Goal: Information Seeking & Learning: Find specific fact

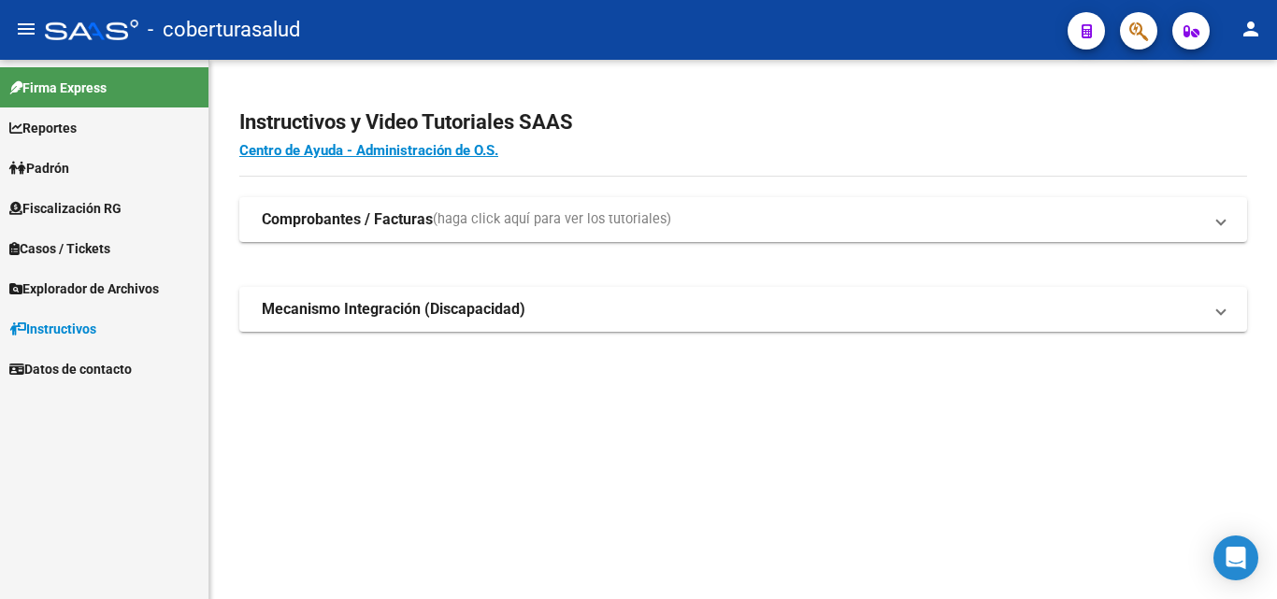
click at [53, 217] on span "Fiscalización RG" at bounding box center [65, 208] width 112 height 21
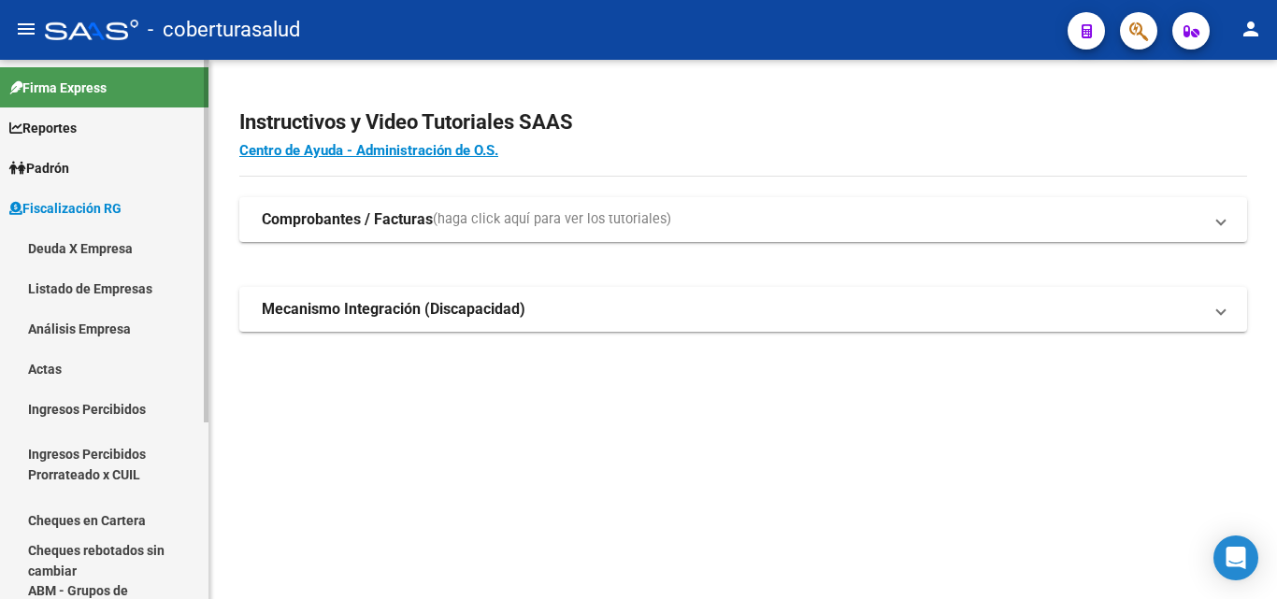
click at [63, 333] on link "Análisis Empresa" at bounding box center [104, 329] width 208 height 40
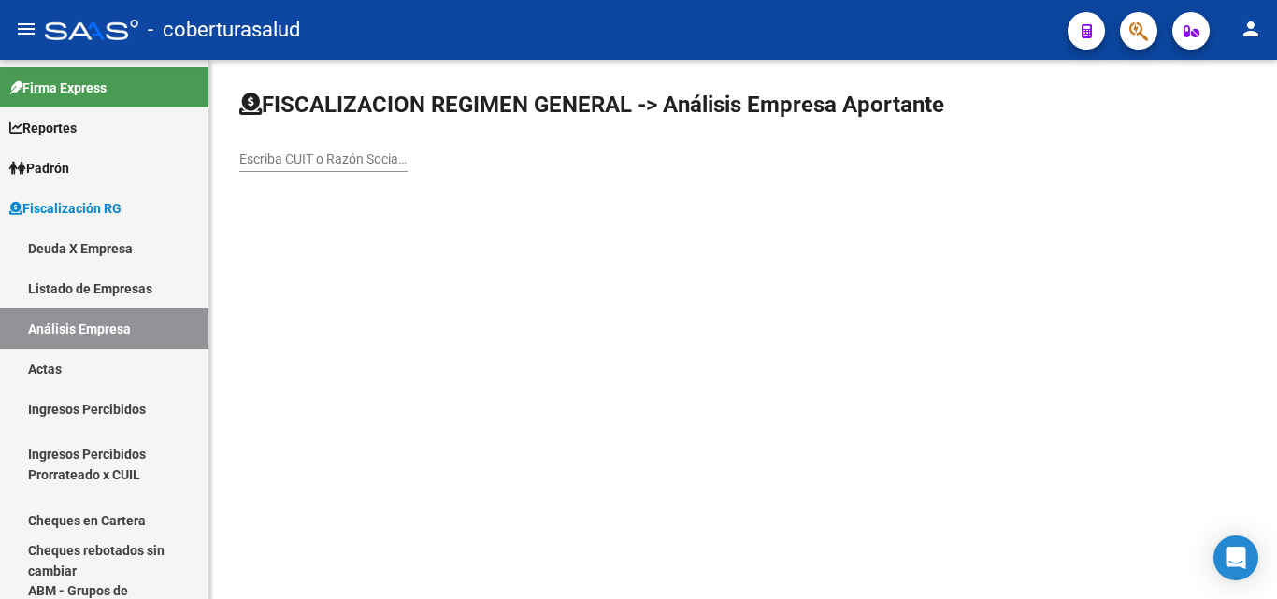
click at [280, 147] on div "Escriba CUIT o Razón Social para buscar" at bounding box center [323, 153] width 168 height 37
paste input "30715076787"
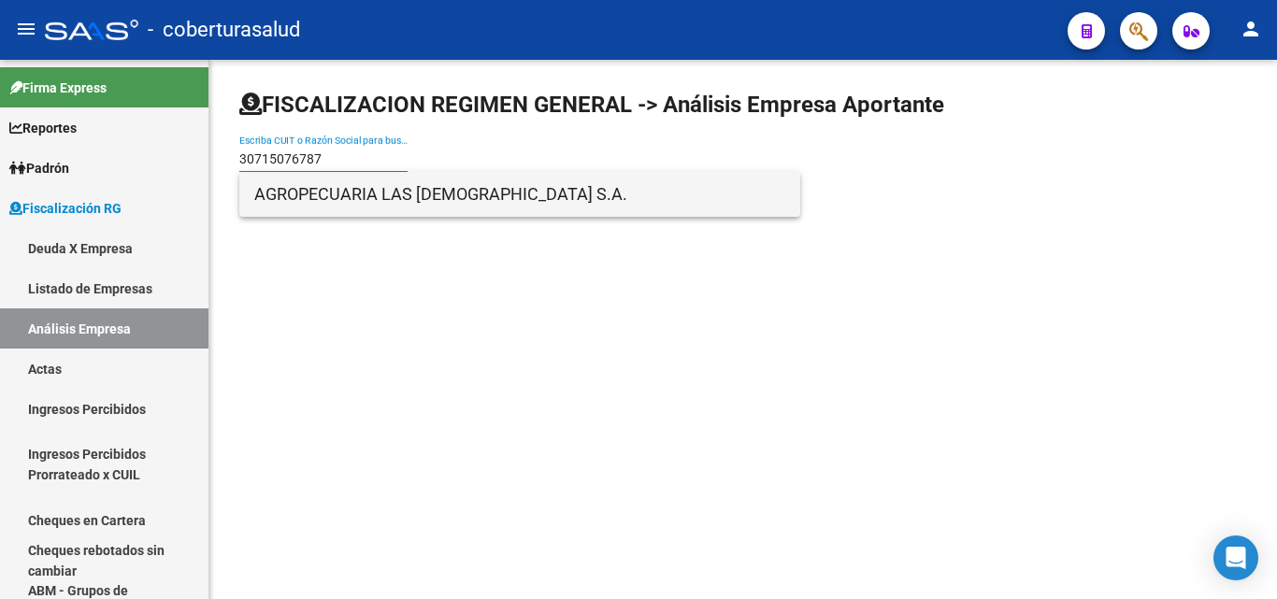
type input "30715076787"
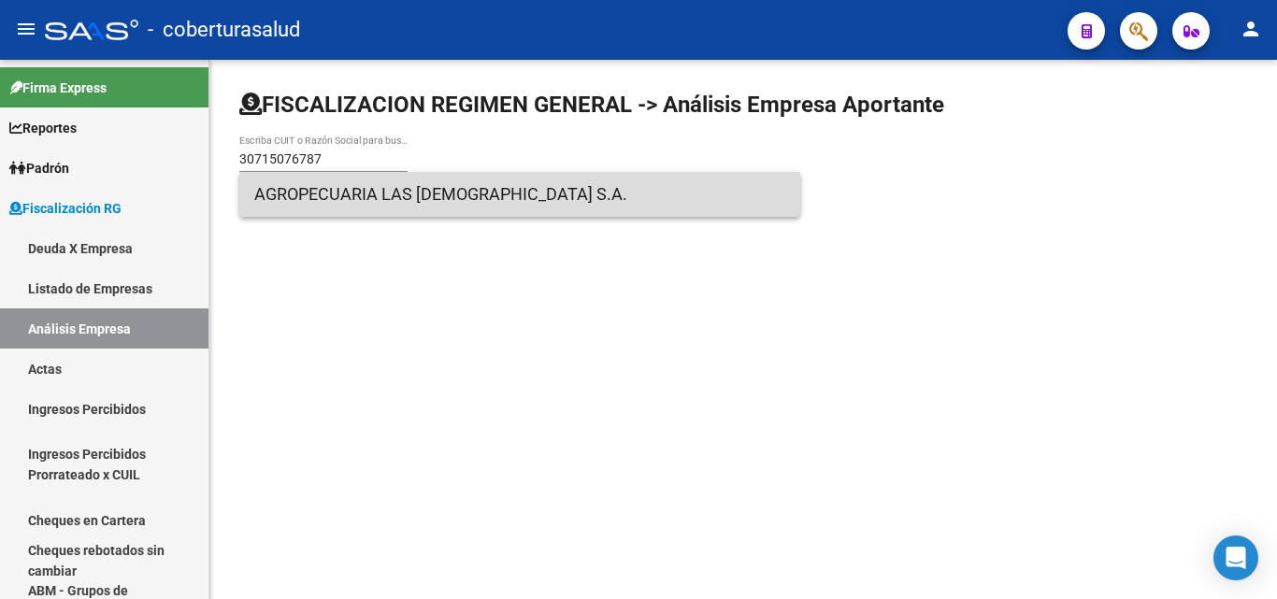
click at [292, 199] on span "AGROPECUARIA LAS [DEMOGRAPHIC_DATA] S.A." at bounding box center [519, 194] width 531 height 45
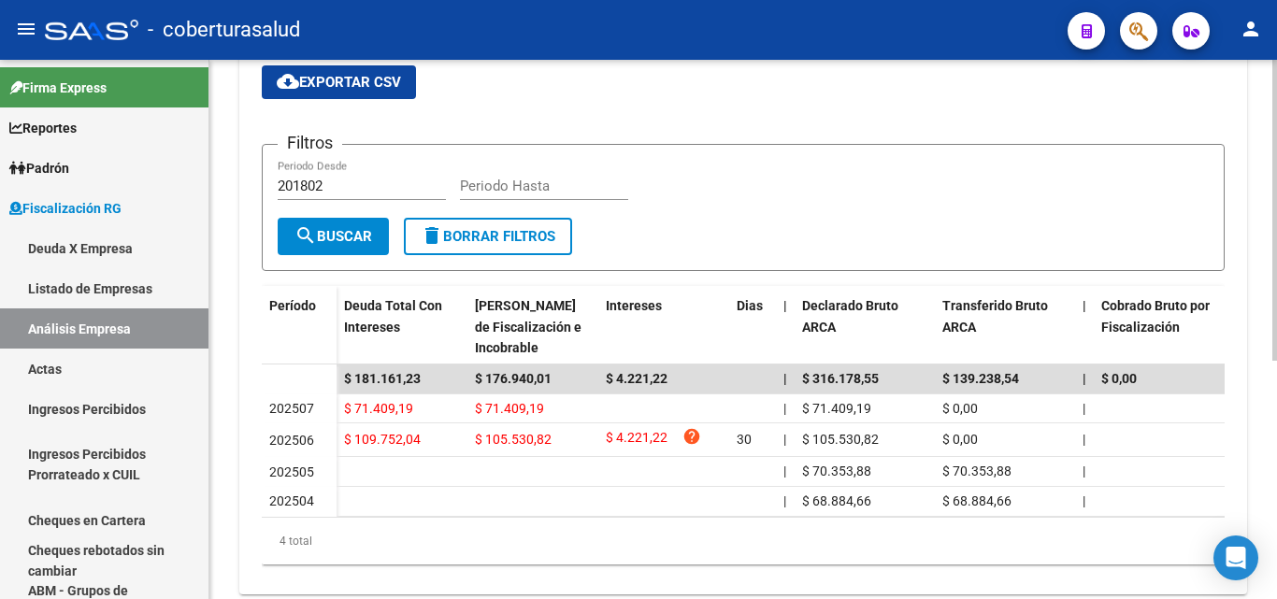
scroll to position [374, 0]
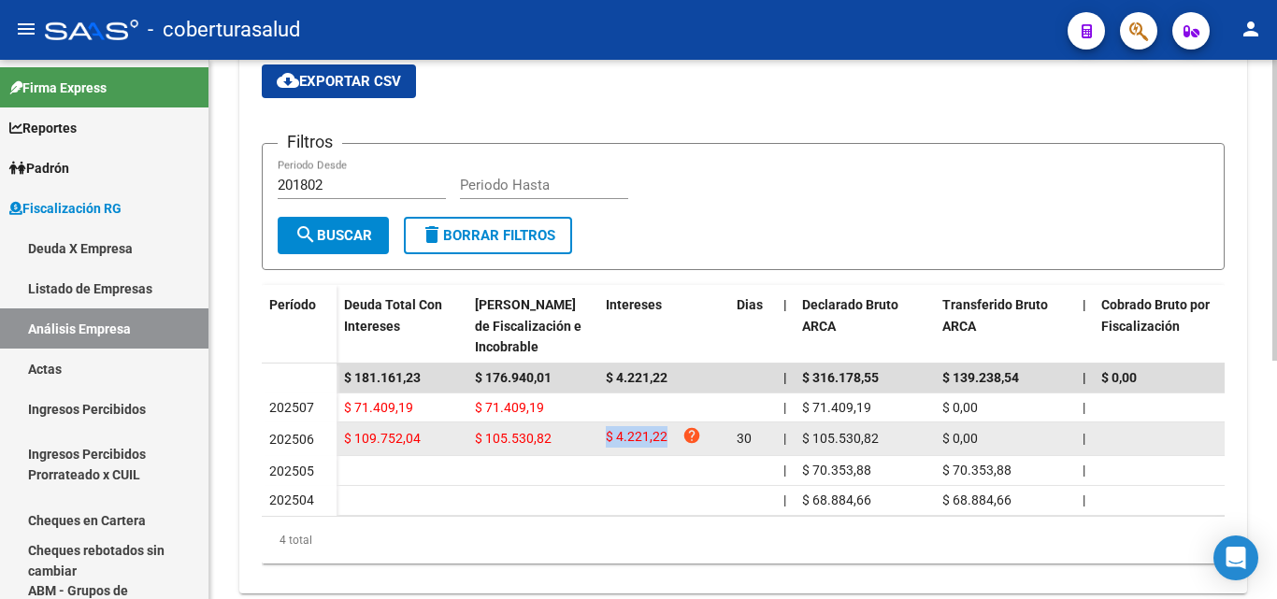
drag, startPoint x: 608, startPoint y: 435, endPoint x: 678, endPoint y: 436, distance: 70.1
click at [678, 436] on div "$ 4.221,22 help" at bounding box center [664, 438] width 116 height 25
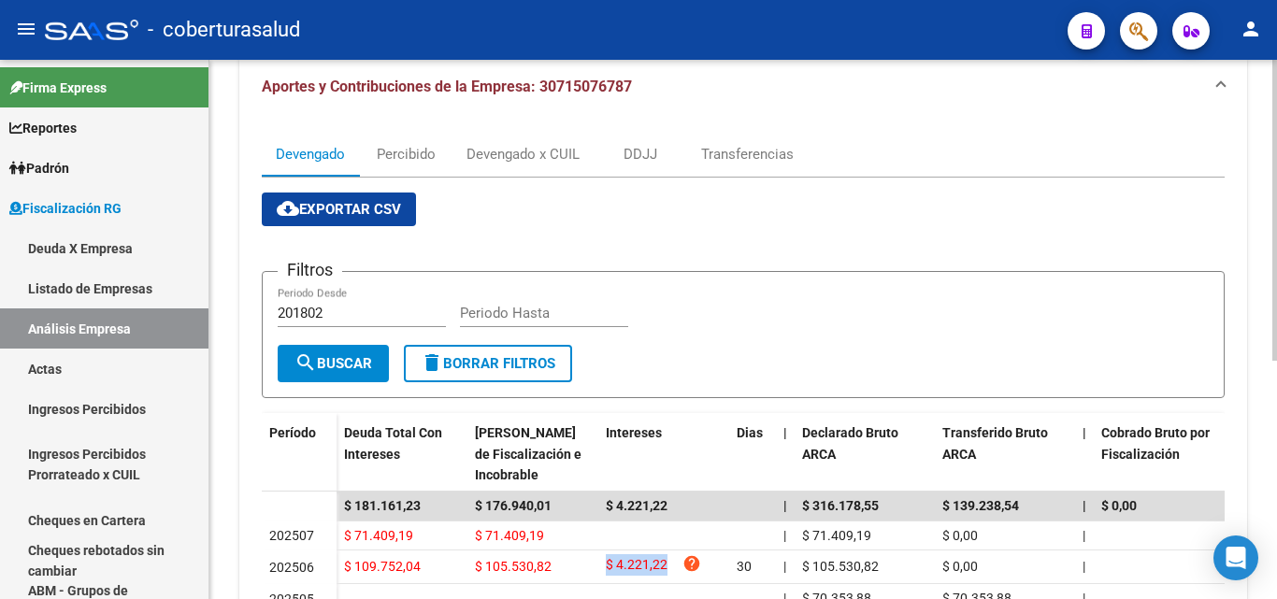
scroll to position [93, 0]
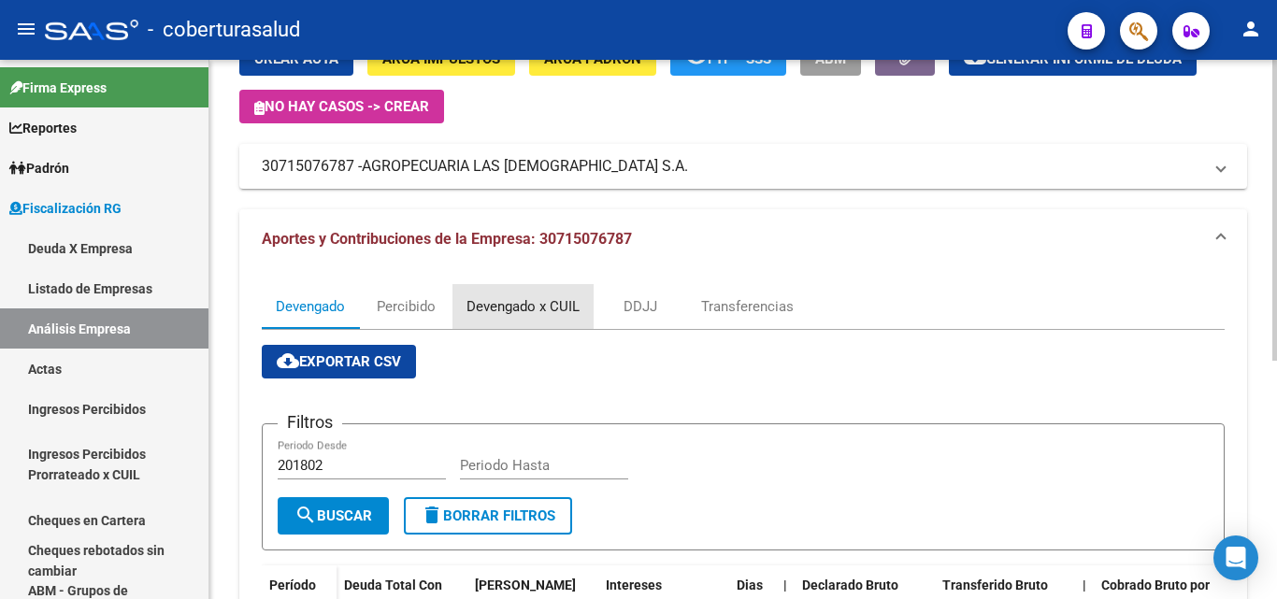
click at [499, 307] on div "Devengado x CUIL" at bounding box center [523, 306] width 113 height 21
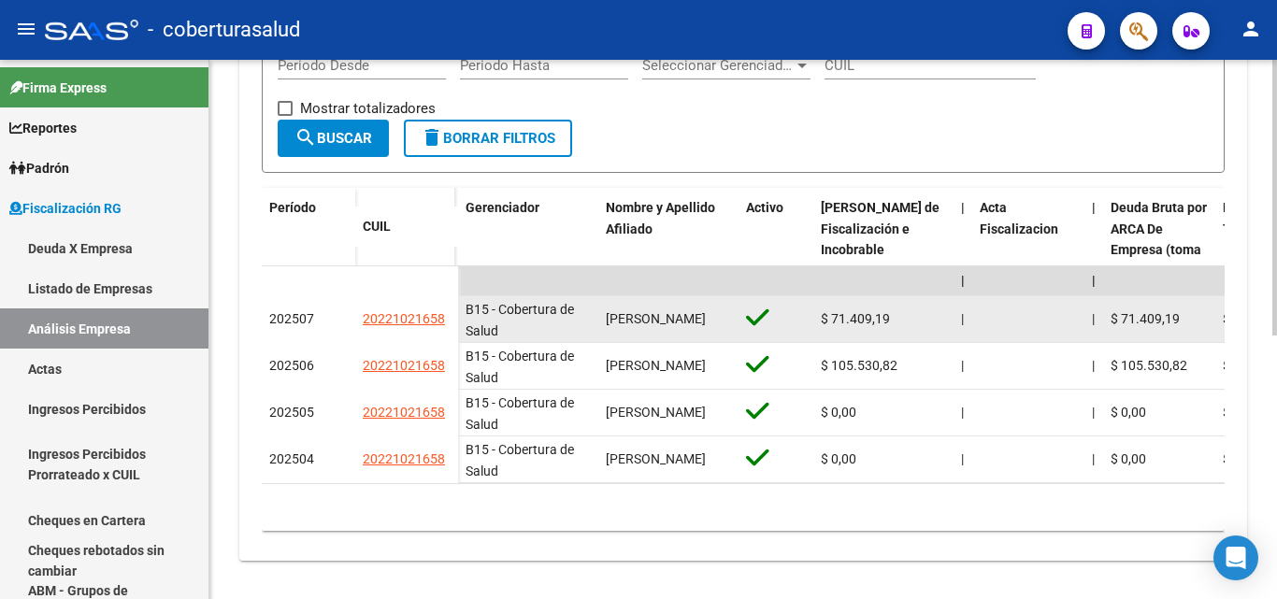
scroll to position [514, 0]
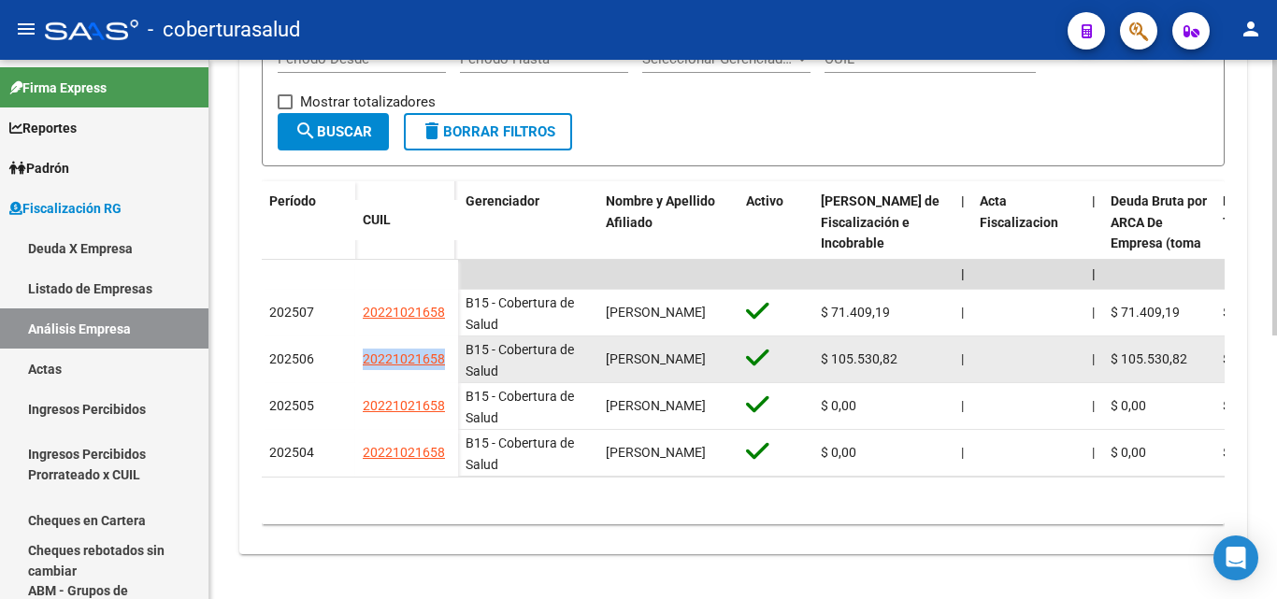
drag, startPoint x: 449, startPoint y: 348, endPoint x: 332, endPoint y: 353, distance: 117.0
click at [332, 353] on div "202506 20221021658" at bounding box center [360, 360] width 196 height 47
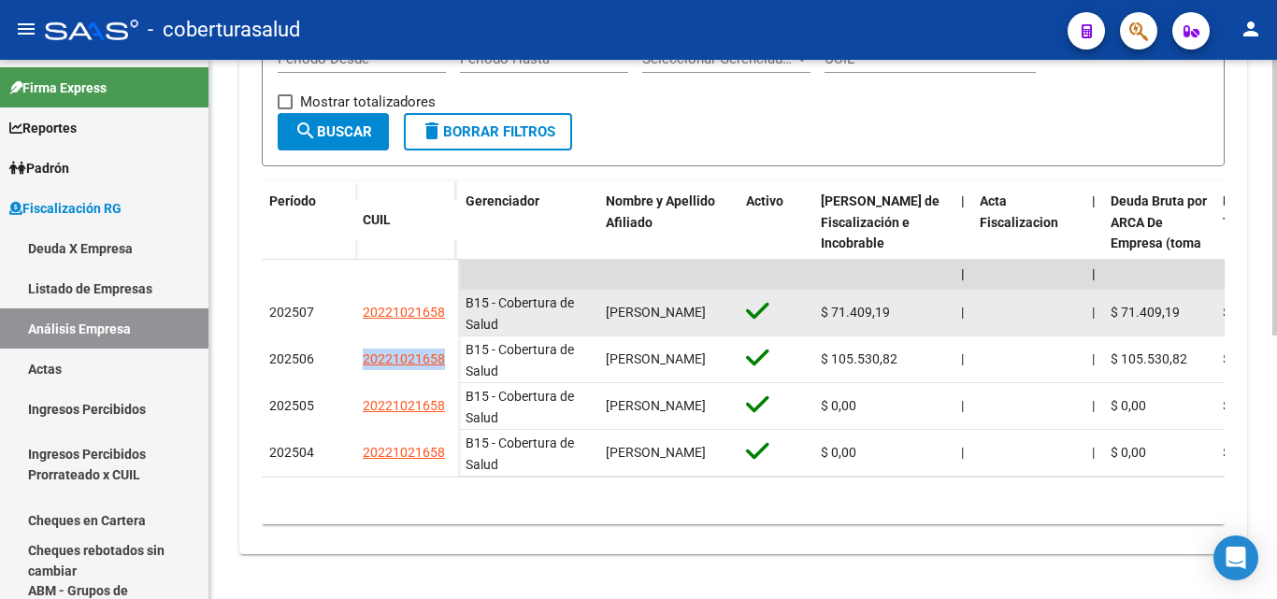
copy div "20221021658"
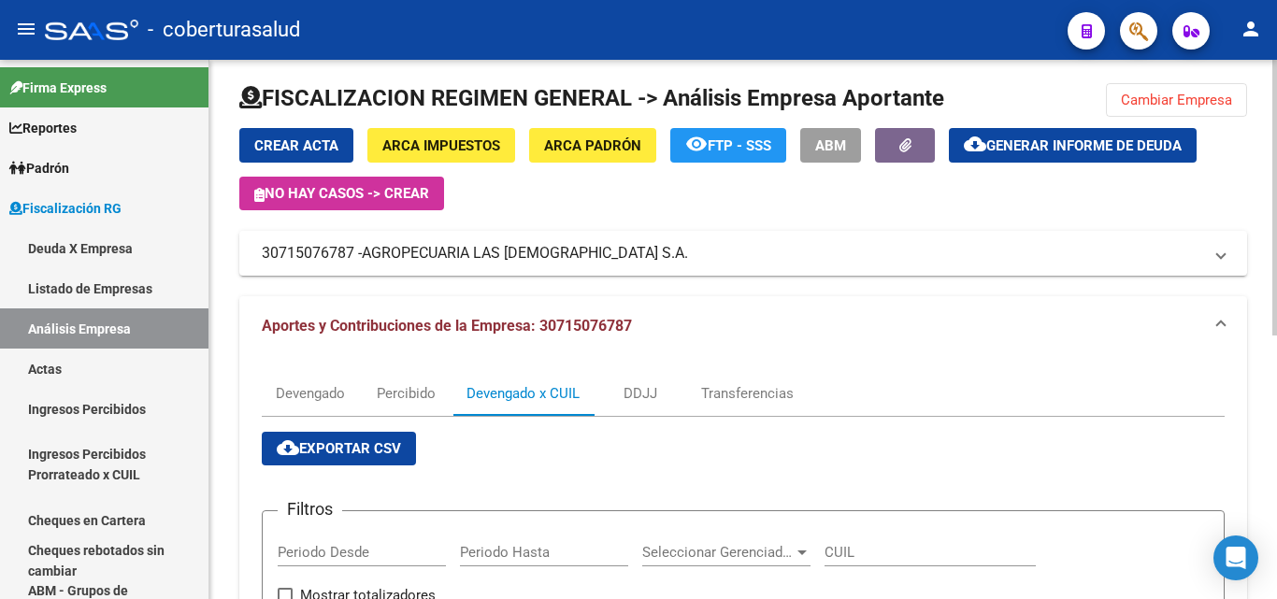
scroll to position [0, 0]
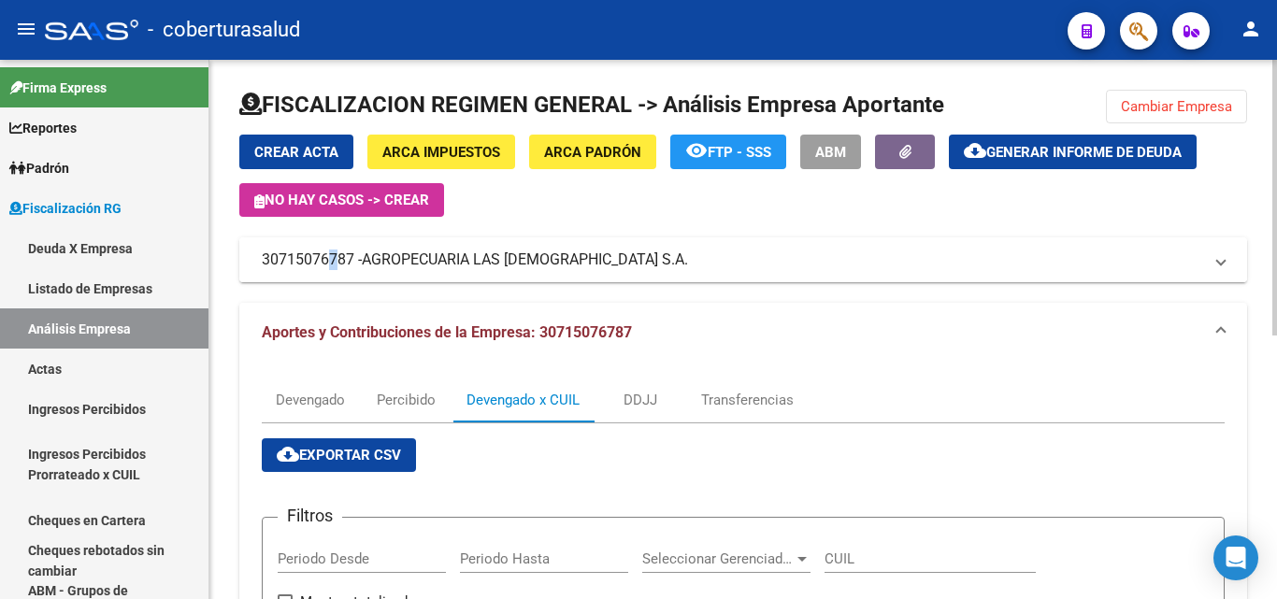
click at [325, 270] on mat-panel-title "30715076787 - AGROPECUARIA LAS [DEMOGRAPHIC_DATA] S.A." at bounding box center [732, 260] width 941 height 21
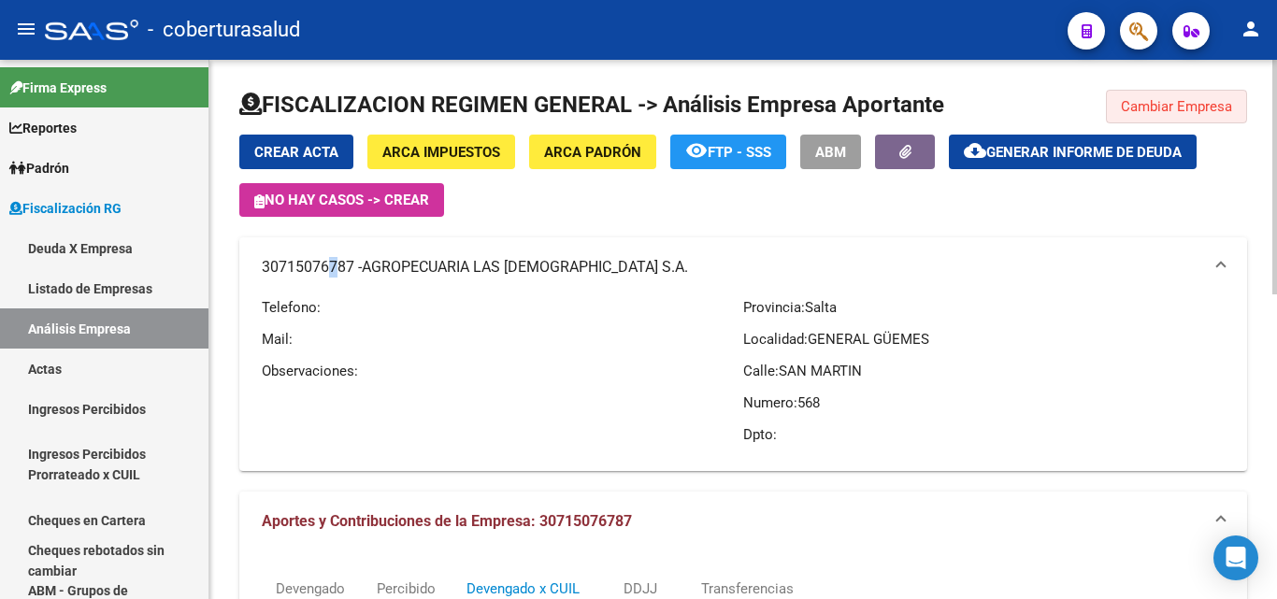
click at [1193, 104] on span "Cambiar Empresa" at bounding box center [1176, 106] width 111 height 17
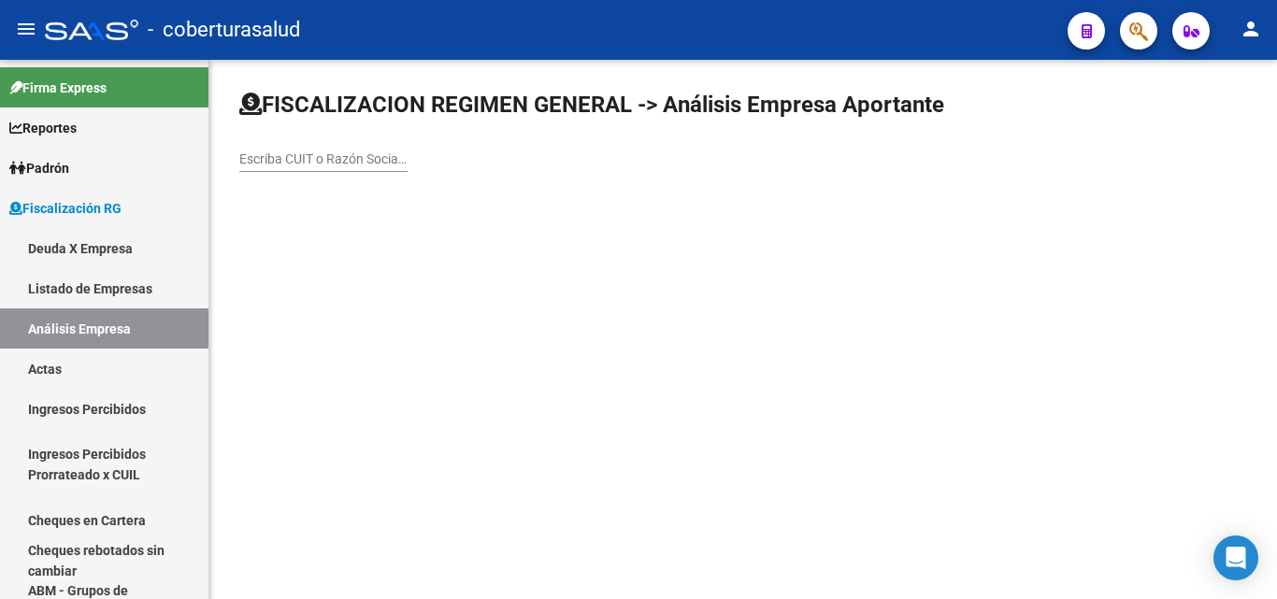
click at [322, 163] on input "Escriba CUIT o Razón Social para buscar" at bounding box center [323, 159] width 168 height 16
paste input "30708081600"
type input "30708081600"
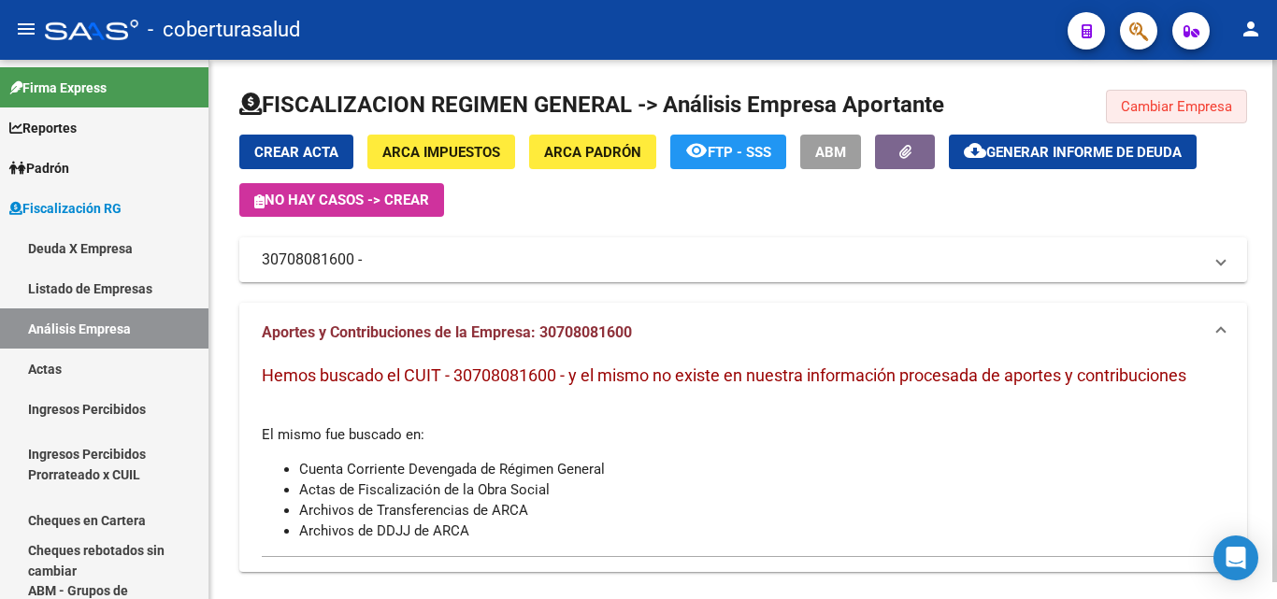
click at [1120, 97] on button "Cambiar Empresa" at bounding box center [1176, 107] width 141 height 34
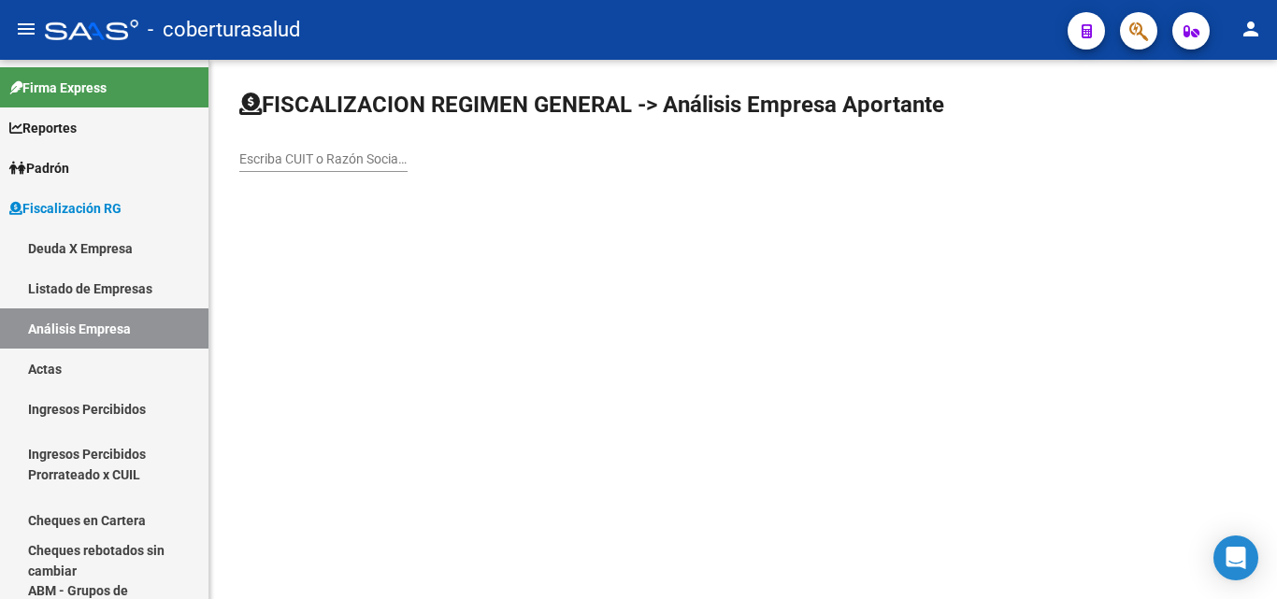
click at [328, 157] on input "Escriba CUIT o Razón Social para buscar" at bounding box center [323, 159] width 168 height 16
paste input "33718133489"
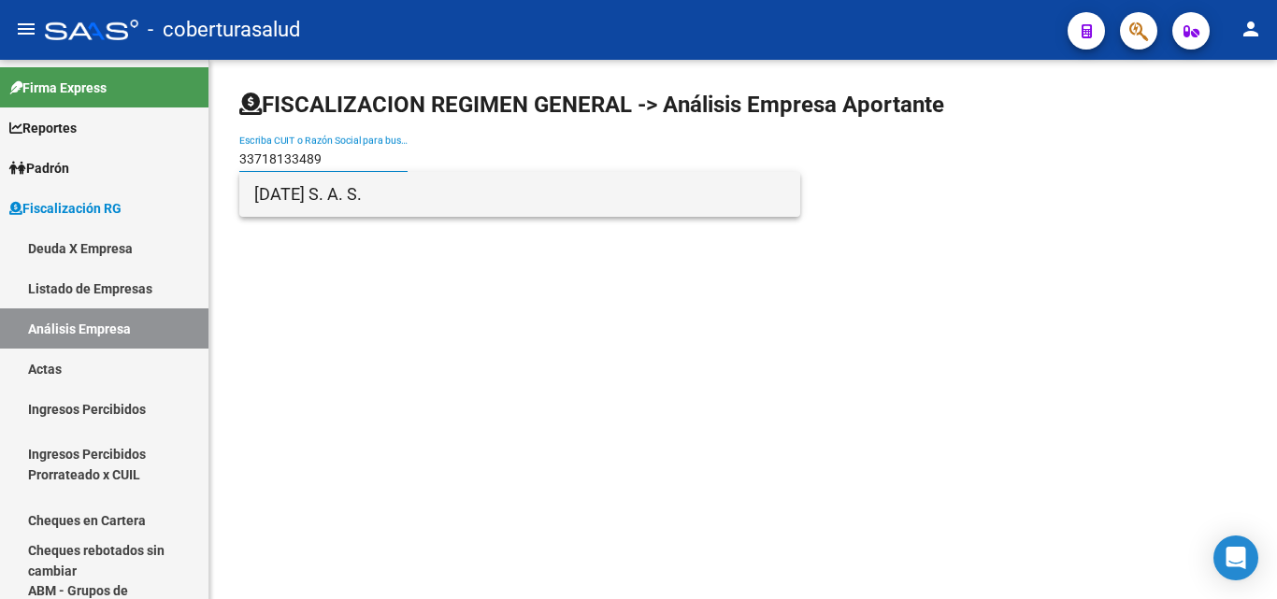
type input "33718133489"
click at [337, 198] on span "[DATE] S. A. S." at bounding box center [519, 194] width 531 height 45
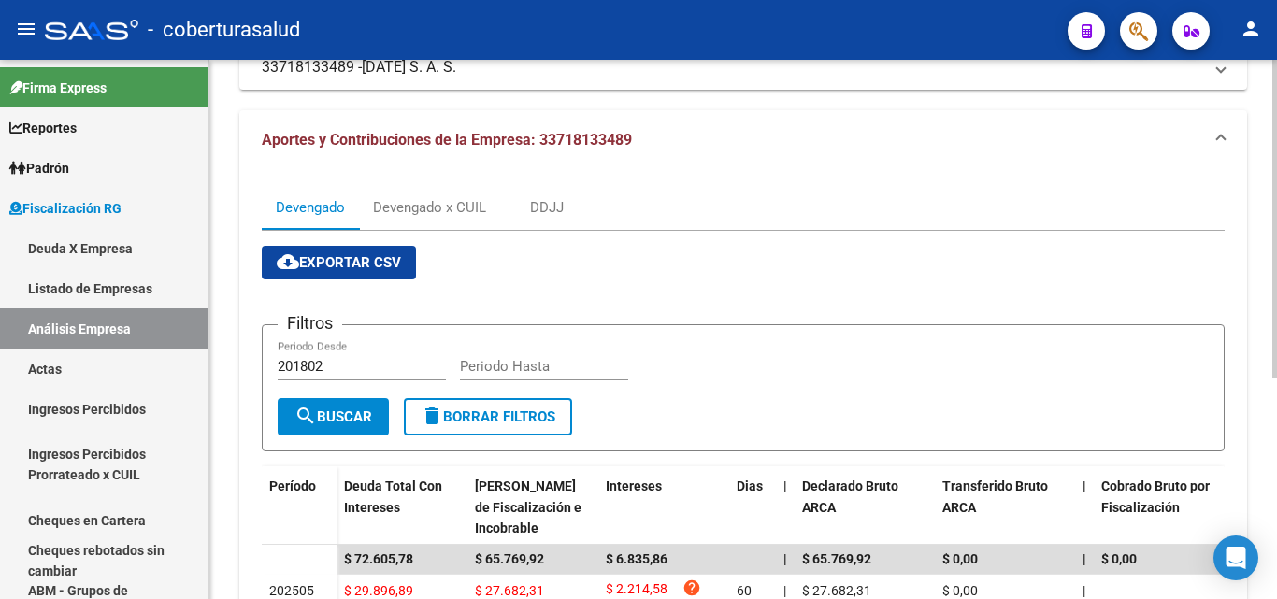
scroll to position [280, 0]
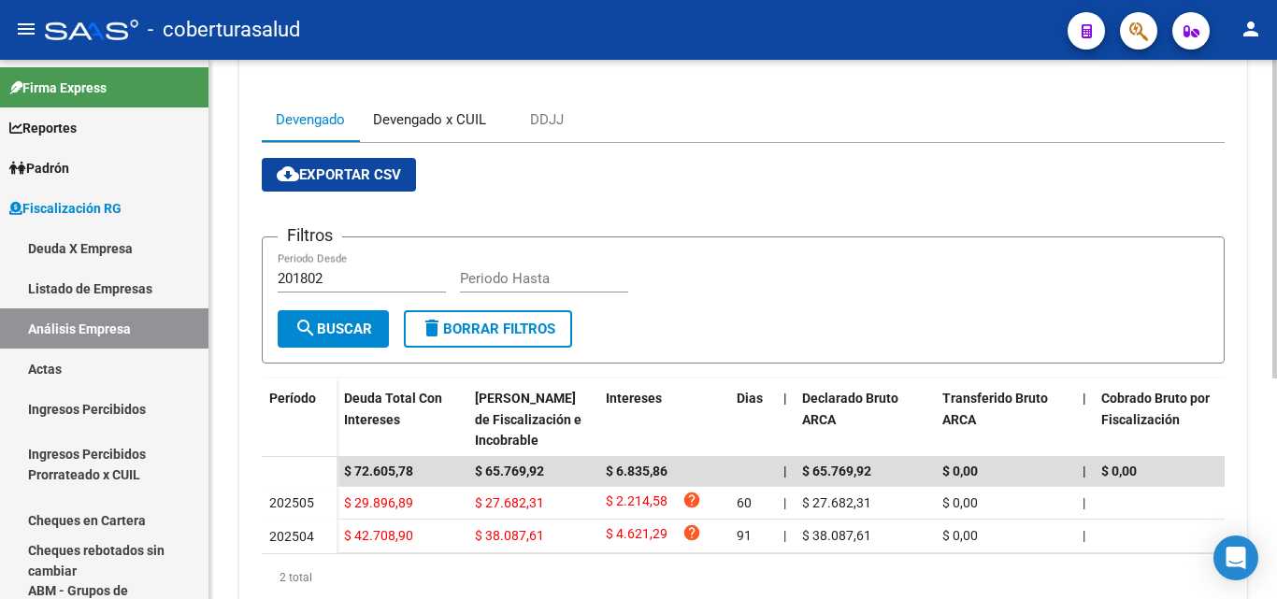
click at [432, 115] on div "Devengado x CUIL" at bounding box center [429, 119] width 113 height 21
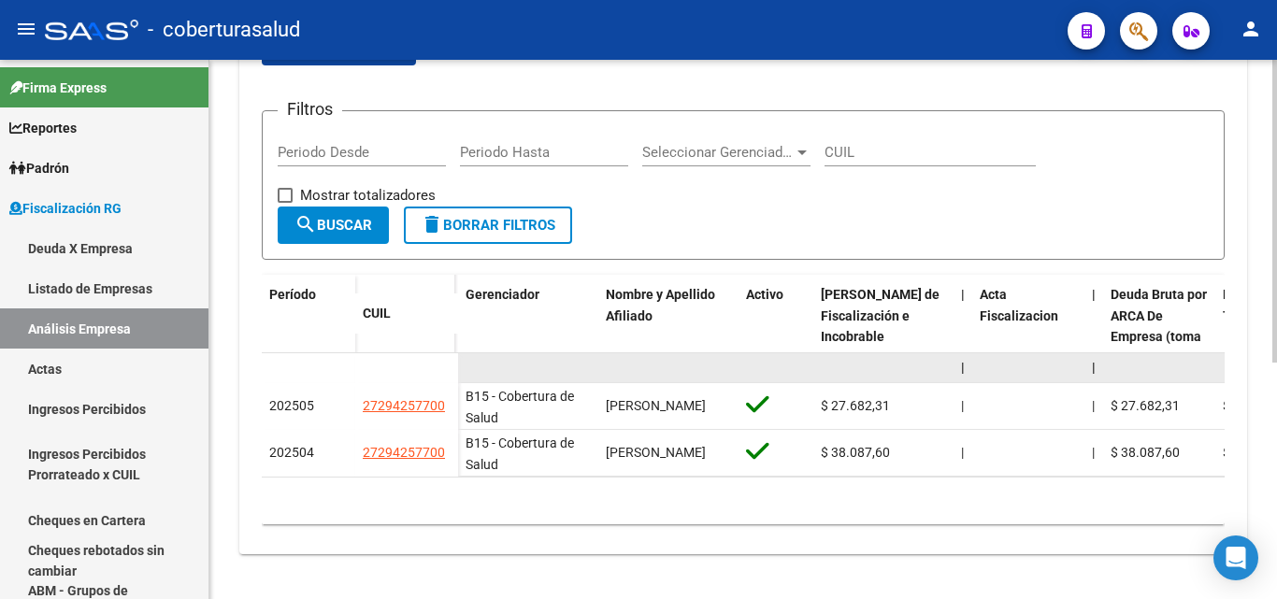
scroll to position [421, 0]
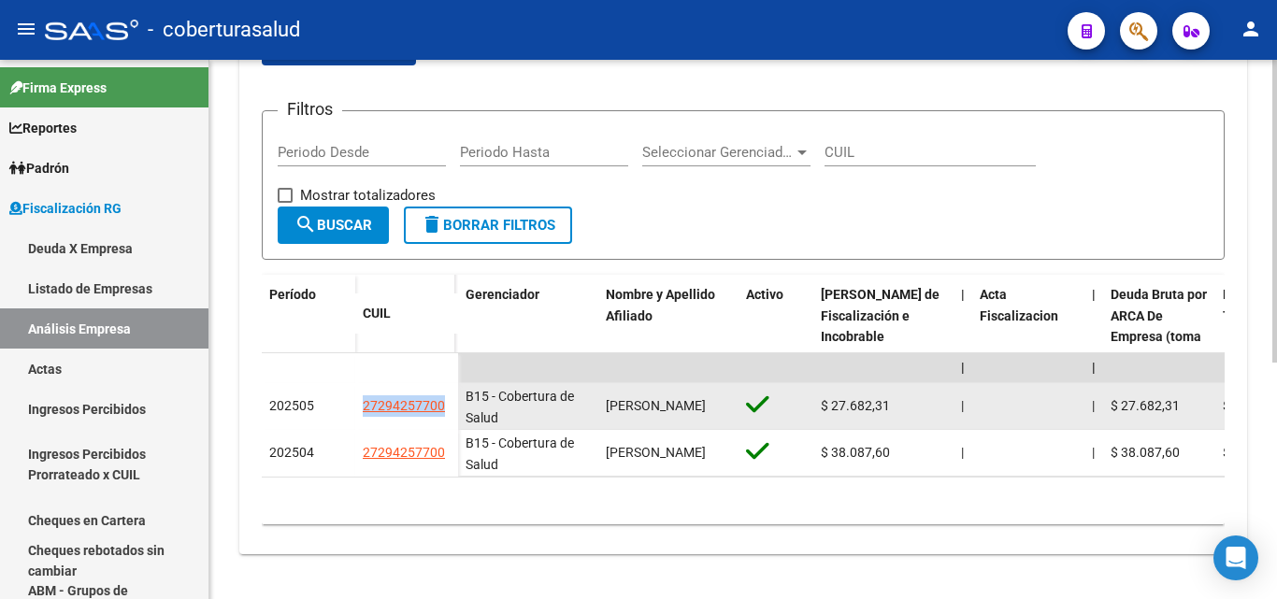
drag, startPoint x: 453, startPoint y: 392, endPoint x: 353, endPoint y: 388, distance: 99.2
click at [353, 393] on div "202505 27294257700" at bounding box center [360, 406] width 196 height 47
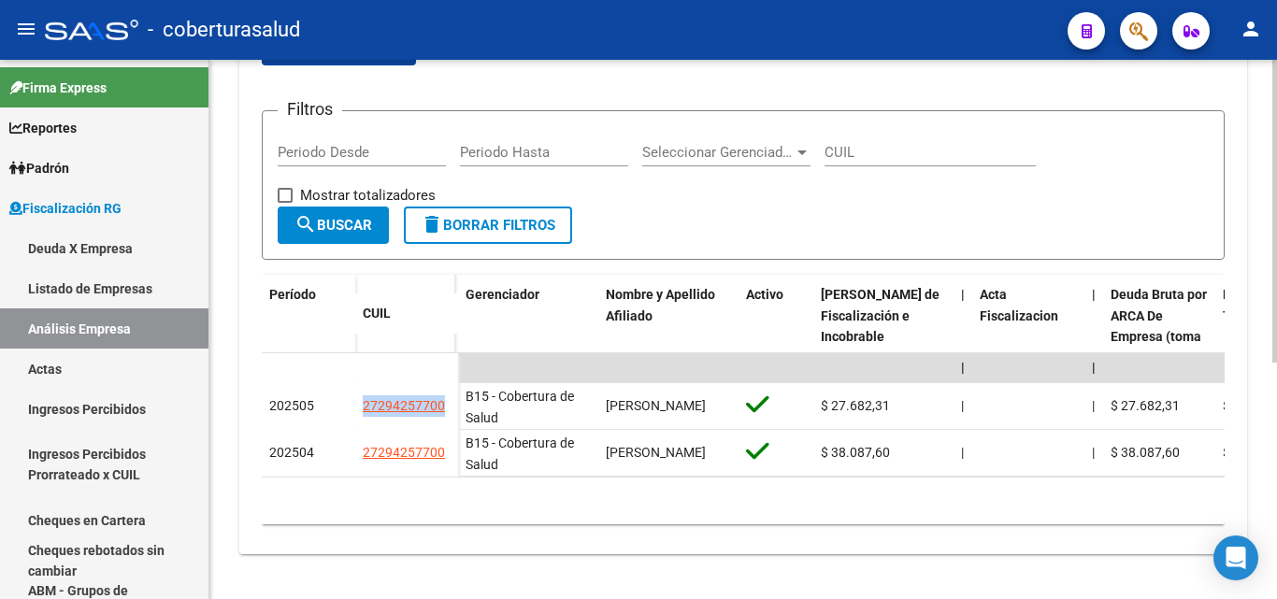
copy div "27294257700"
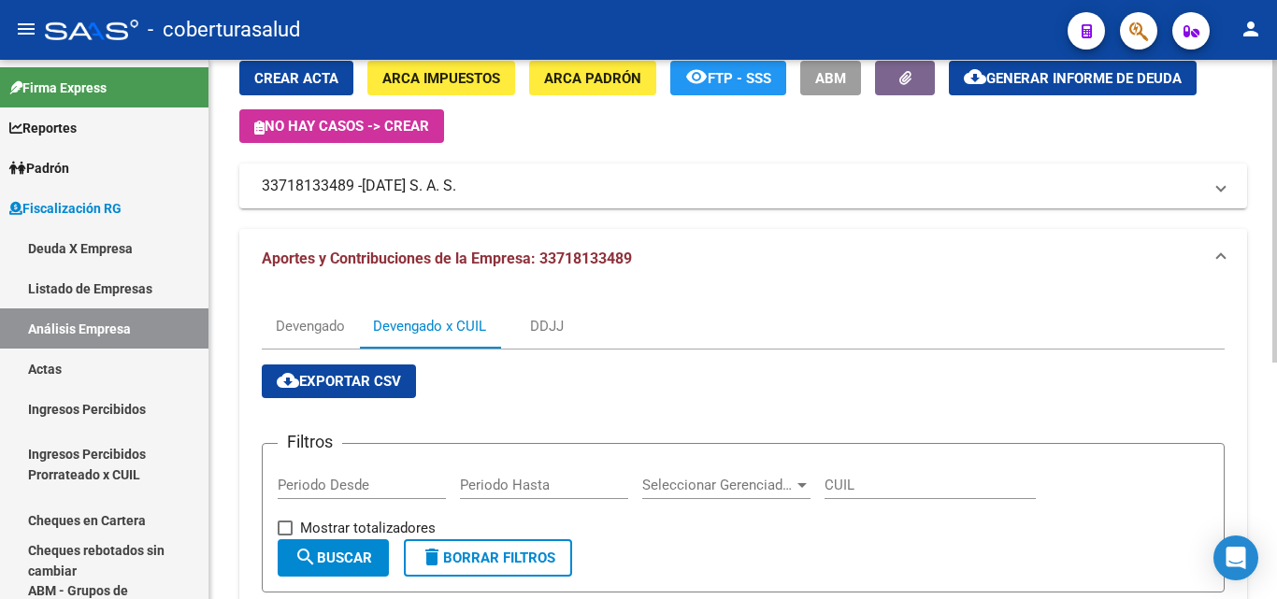
scroll to position [0, 0]
